Goal: Find specific page/section

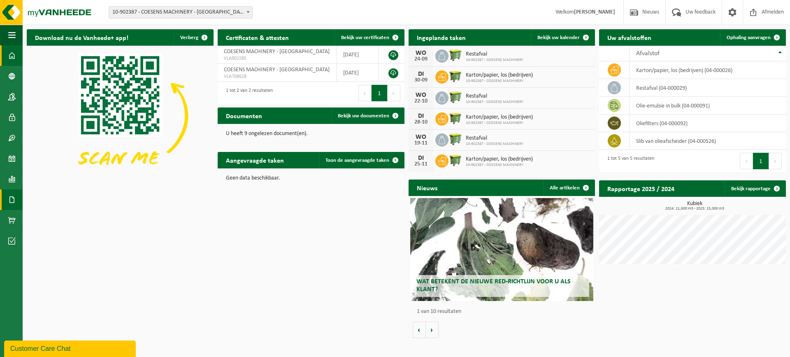
click at [13, 195] on span at bounding box center [11, 199] width 7 height 21
click at [81, 218] on link "Documenten" at bounding box center [57, 217] width 64 height 16
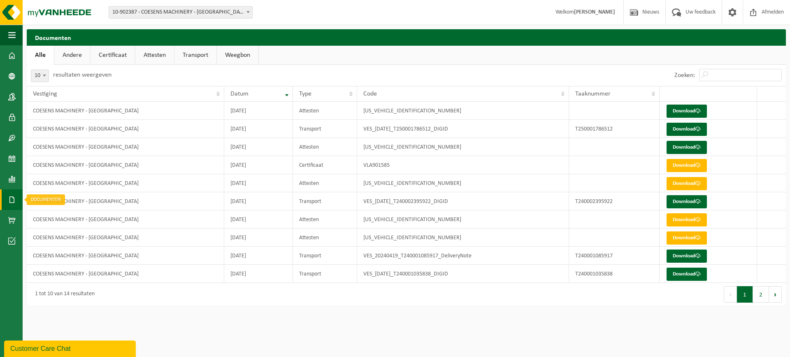
click at [17, 205] on link "Documenten" at bounding box center [11, 199] width 23 height 21
click at [63, 200] on span "Facturen" at bounding box center [59, 200] width 22 height 16
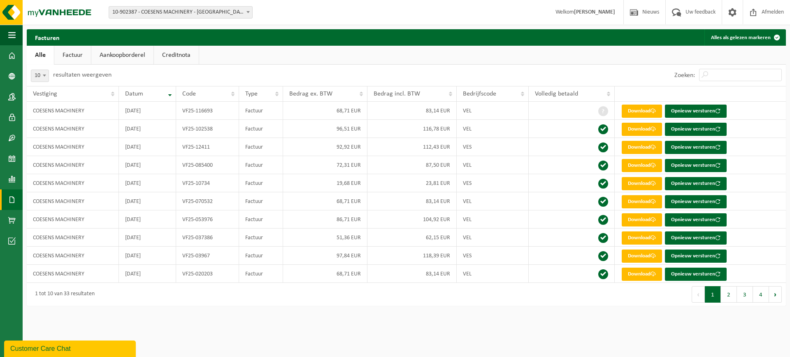
click at [387, 331] on html "Vestiging: 10-902387 - COESENS MACHINERY - GERAARDSBERGEN 10-902387 - COESENS M…" at bounding box center [395, 178] width 790 height 357
